Goal: Information Seeking & Learning: Learn about a topic

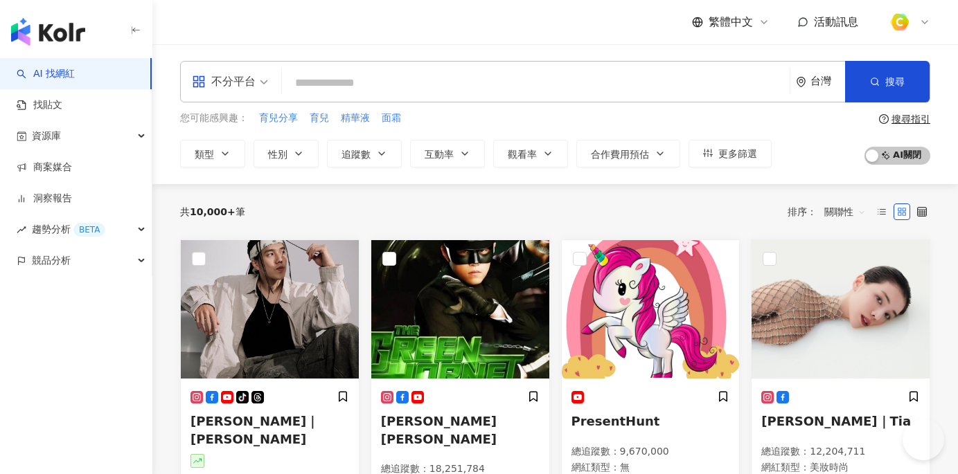
click at [321, 90] on input "search" at bounding box center [535, 83] width 497 height 26
click at [256, 87] on span "不分平台" at bounding box center [230, 82] width 76 height 22
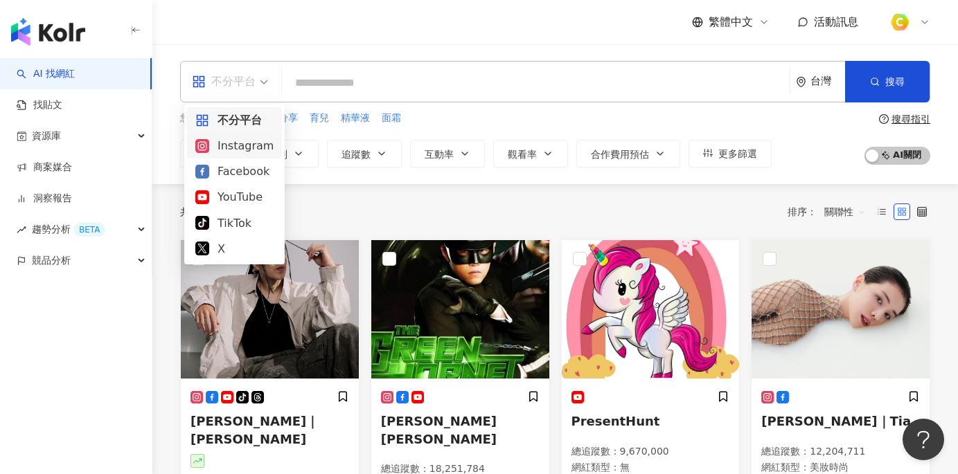
click at [236, 145] on div "Instagram" at bounding box center [234, 145] width 78 height 17
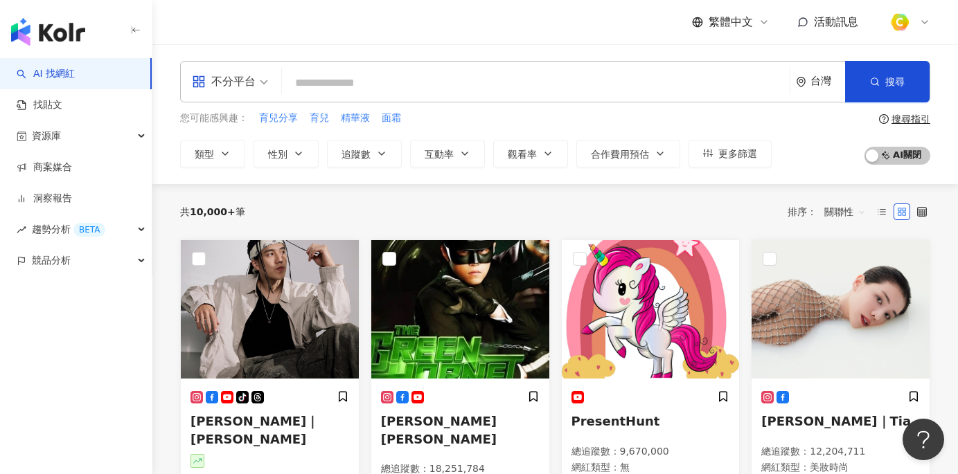
click at [321, 78] on input "search" at bounding box center [535, 83] width 497 height 26
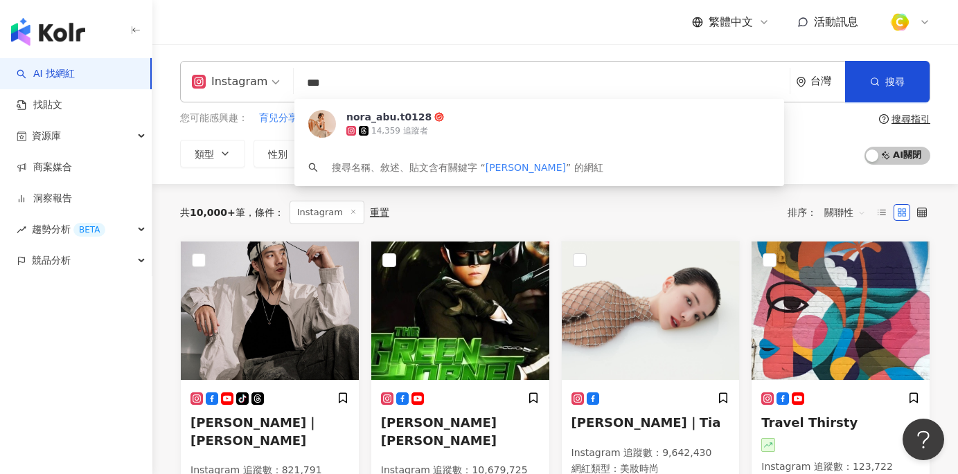
type input "***"
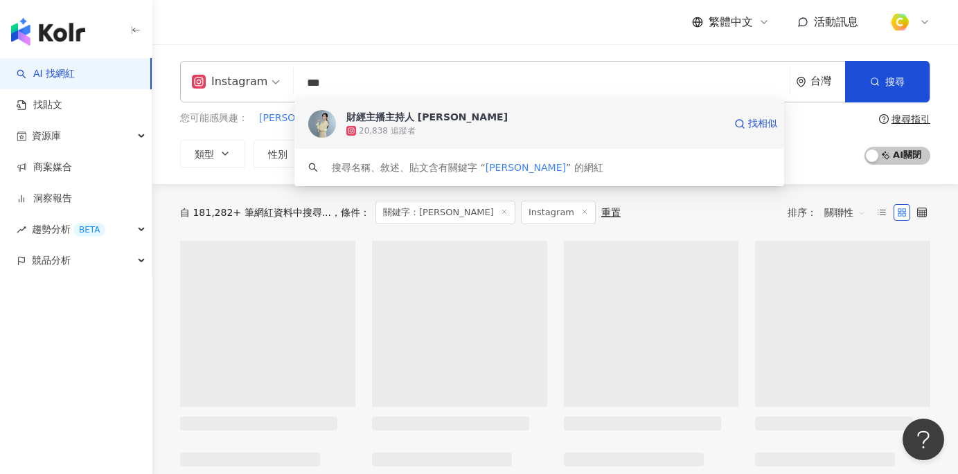
click at [409, 109] on div "財經主播主持人 朱楚文 20,838 追蹤者 找相似" at bounding box center [539, 124] width 490 height 50
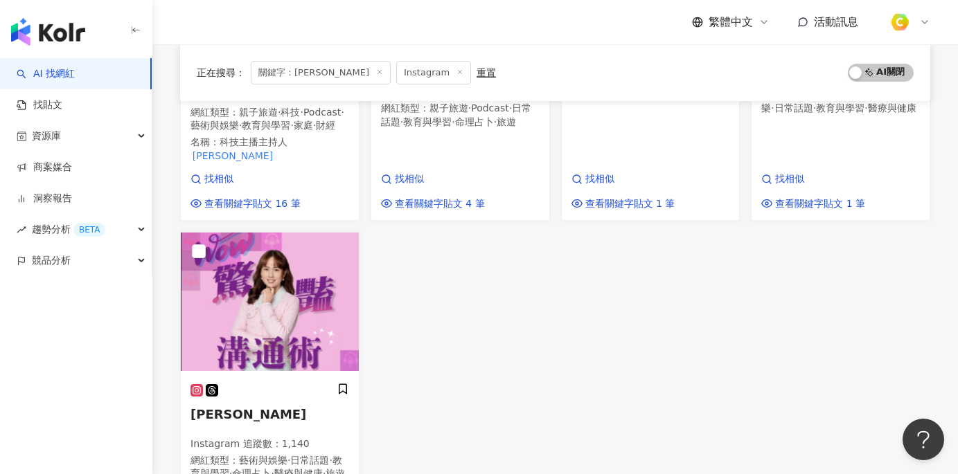
scroll to position [421, 0]
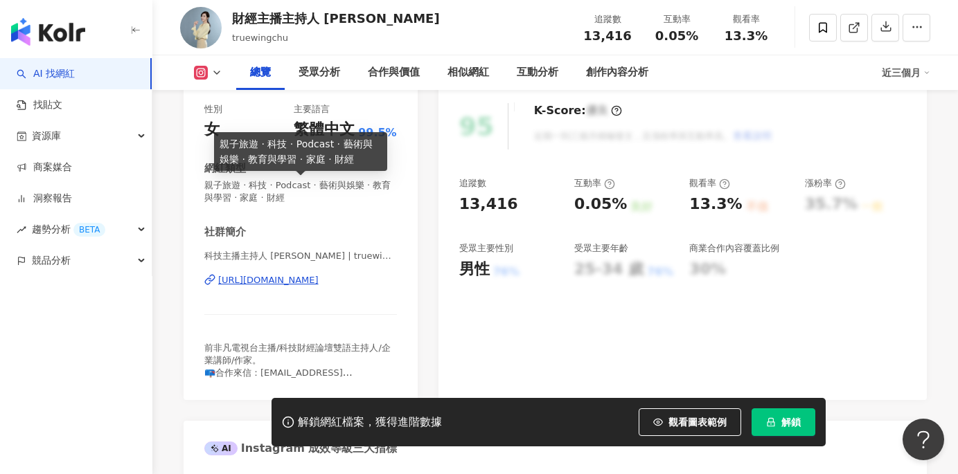
scroll to position [177, 0]
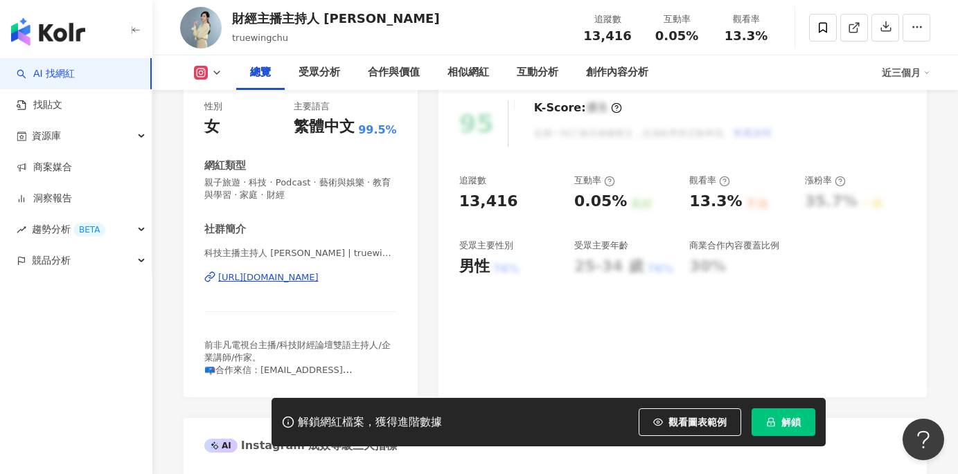
click at [319, 276] on div "[URL][DOMAIN_NAME]" at bounding box center [268, 278] width 100 height 12
click at [700, 416] on button "觀看圖表範例" at bounding box center [690, 423] width 103 height 28
click at [677, 420] on button "觀看圖表範例" at bounding box center [690, 423] width 103 height 28
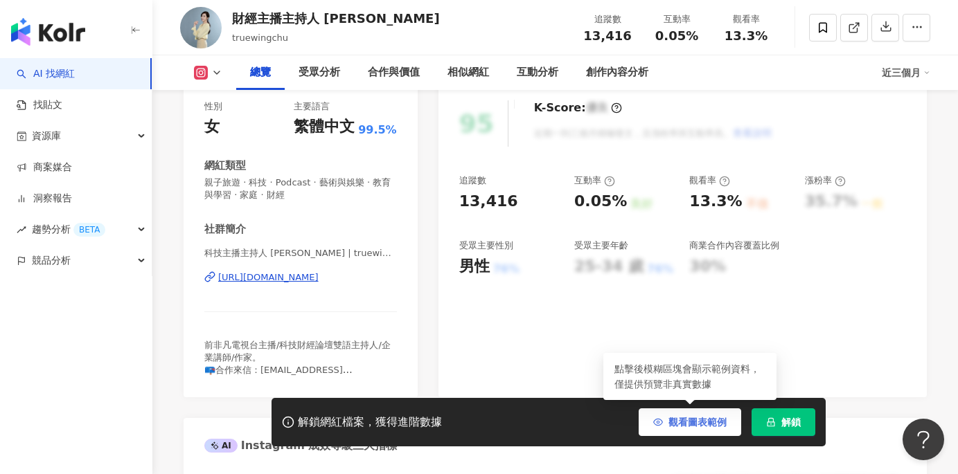
click at [672, 422] on span "觀看圖表範例" at bounding box center [697, 422] width 58 height 11
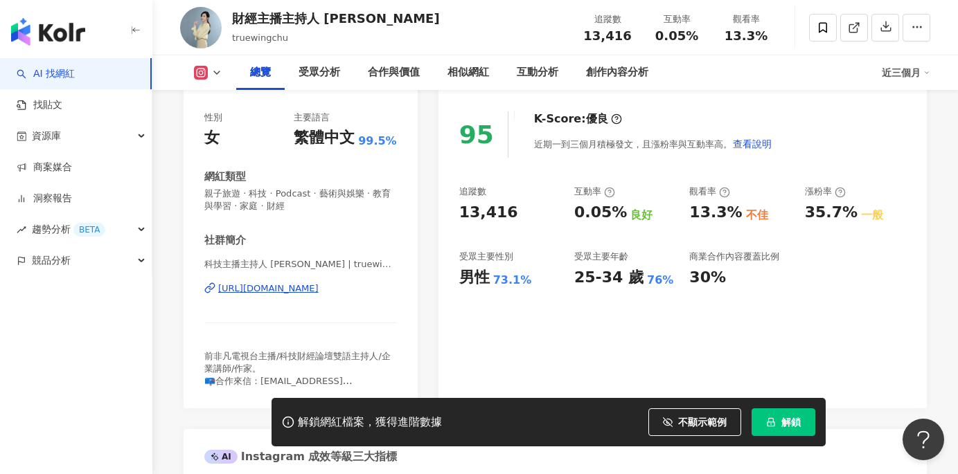
scroll to position [205, 0]
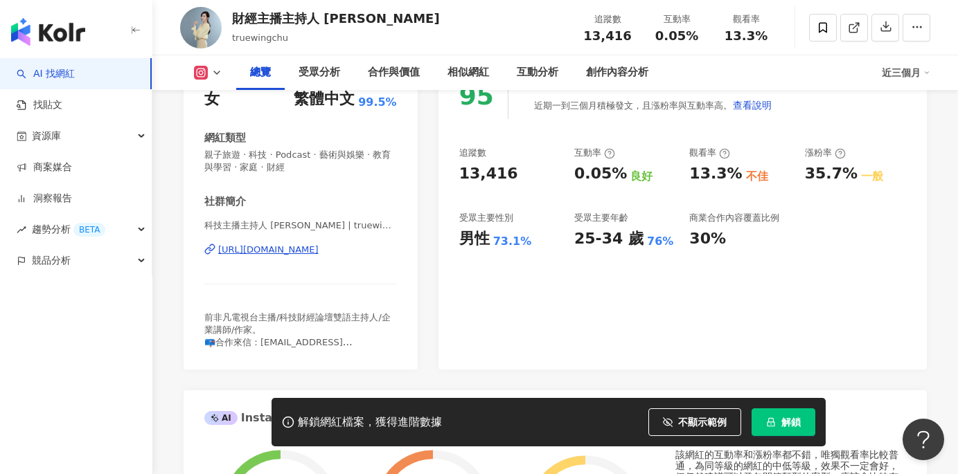
click at [601, 308] on div "95 K-Score : 優良 近期一到三個月積極發文，且漲粉率與互動率高。 查看說明 追蹤數 13,416 互動率 0.05% 良好 觀看率 13.3% 不…" at bounding box center [682, 214] width 488 height 311
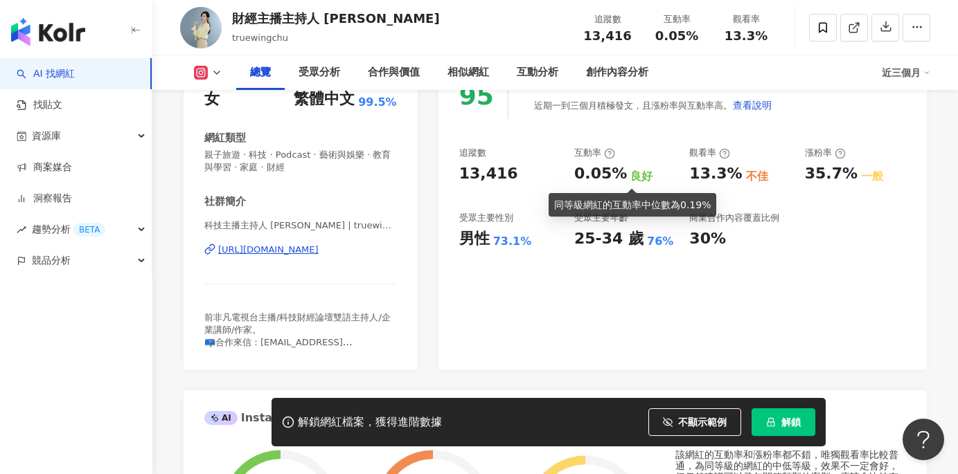
scroll to position [202, 0]
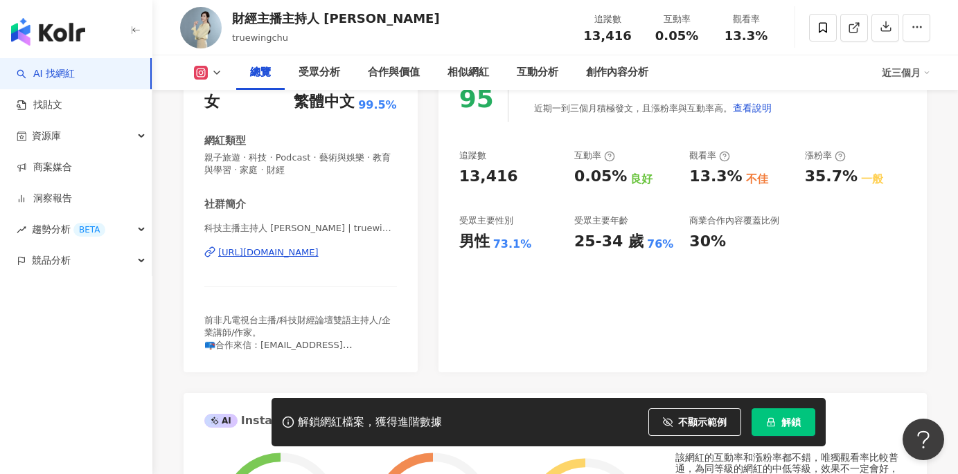
click at [319, 256] on div "[URL][DOMAIN_NAME]" at bounding box center [268, 253] width 100 height 12
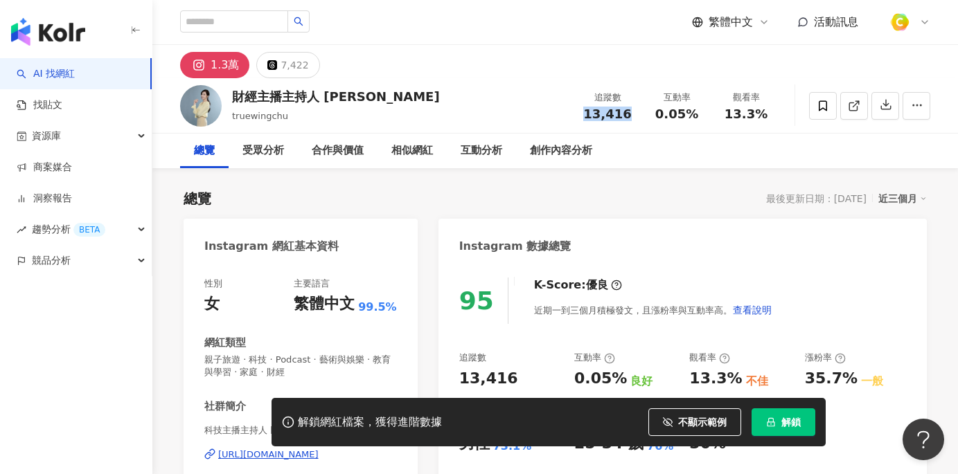
drag, startPoint x: 584, startPoint y: 107, endPoint x: 628, endPoint y: 111, distance: 44.5
click at [628, 111] on div "13,416" at bounding box center [607, 114] width 53 height 14
copy span "13,416"
drag, startPoint x: 654, startPoint y: 112, endPoint x: 695, endPoint y: 116, distance: 41.2
click at [695, 116] on div "0.05%" at bounding box center [676, 114] width 53 height 14
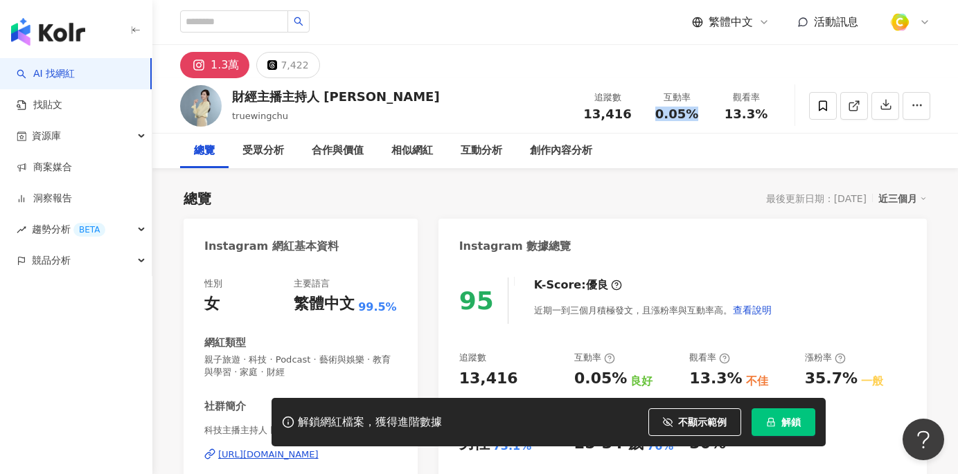
copy span "0.05%"
